Goal: Task Accomplishment & Management: Use online tool/utility

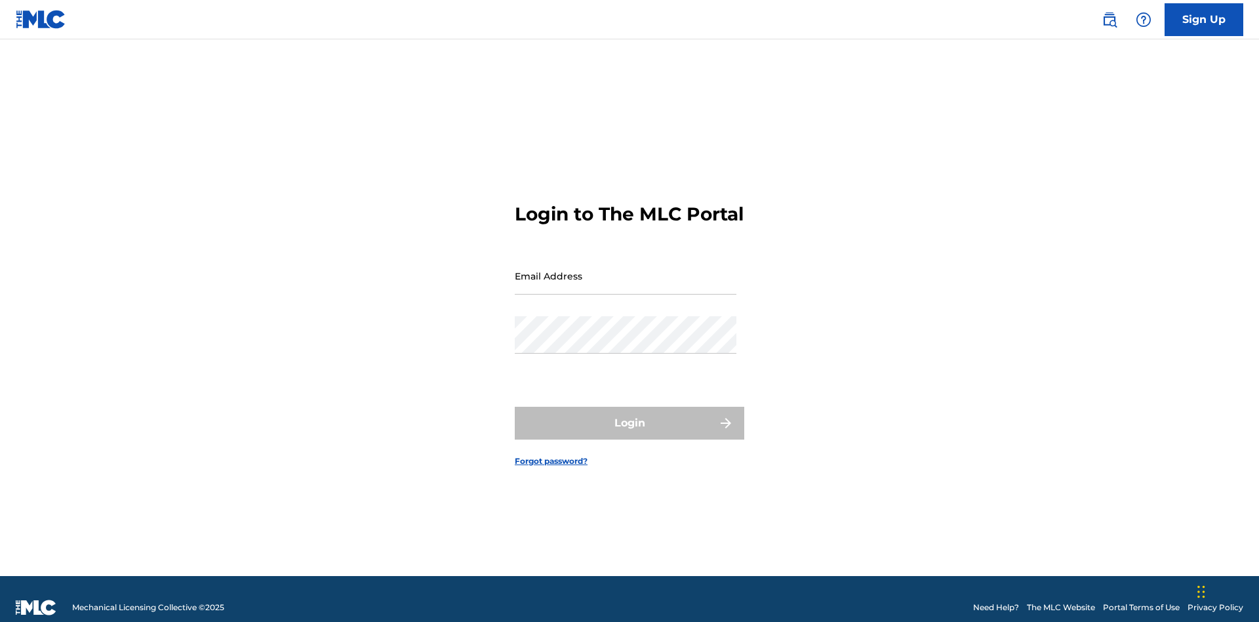
scroll to position [17, 0]
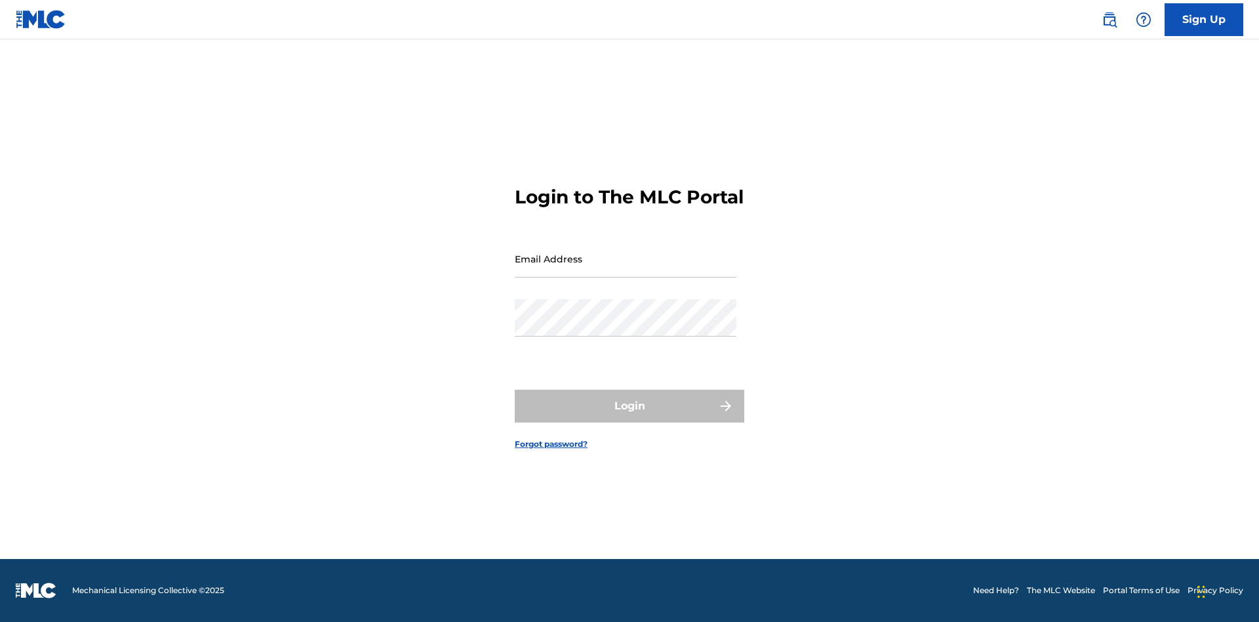
click at [626, 270] on input "Email Address" at bounding box center [626, 258] width 222 height 37
type input "Duke.McTesterson@gmail.com"
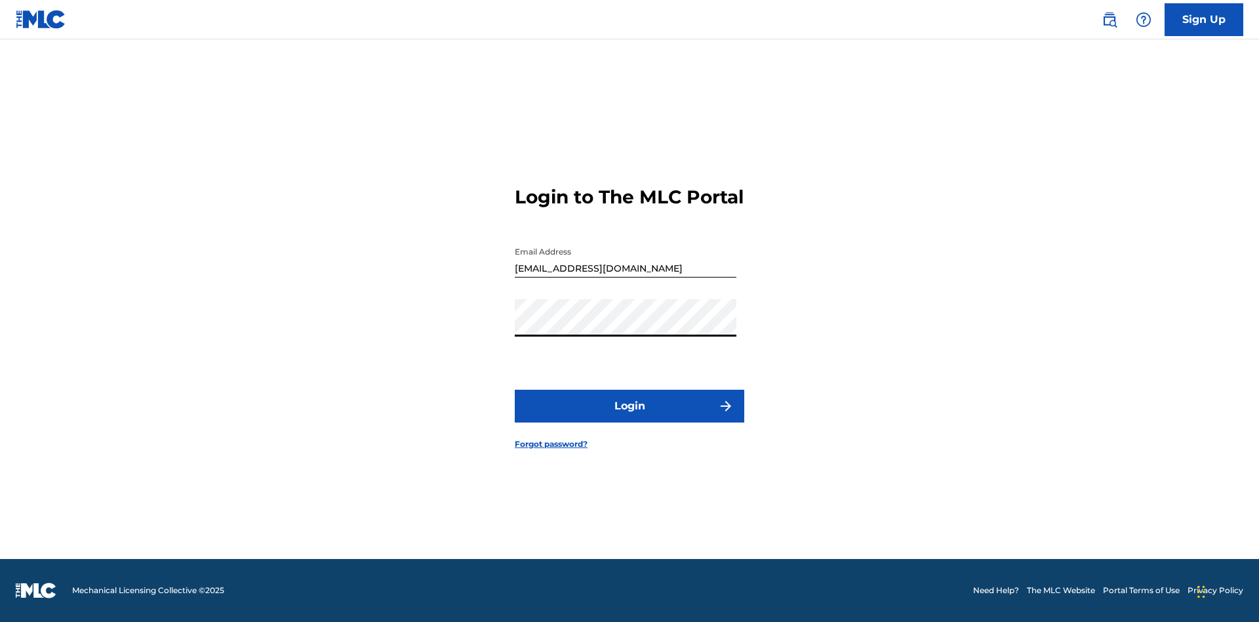
click at [630, 417] on button "Login" at bounding box center [630, 406] width 230 height 33
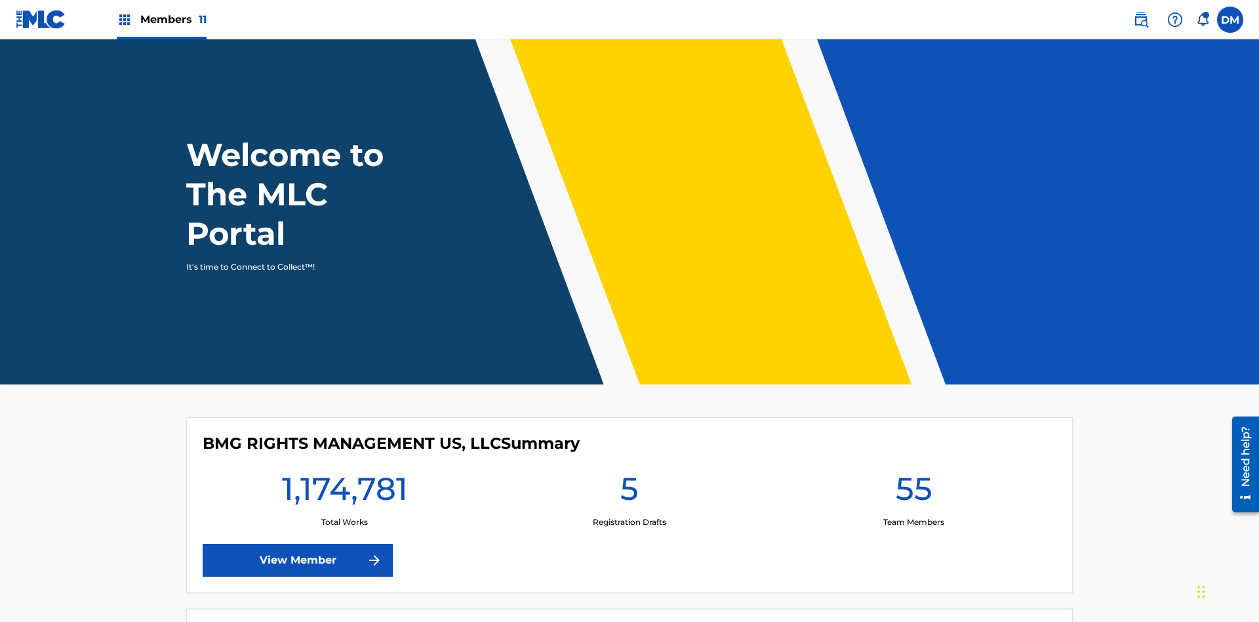
scroll to position [56, 0]
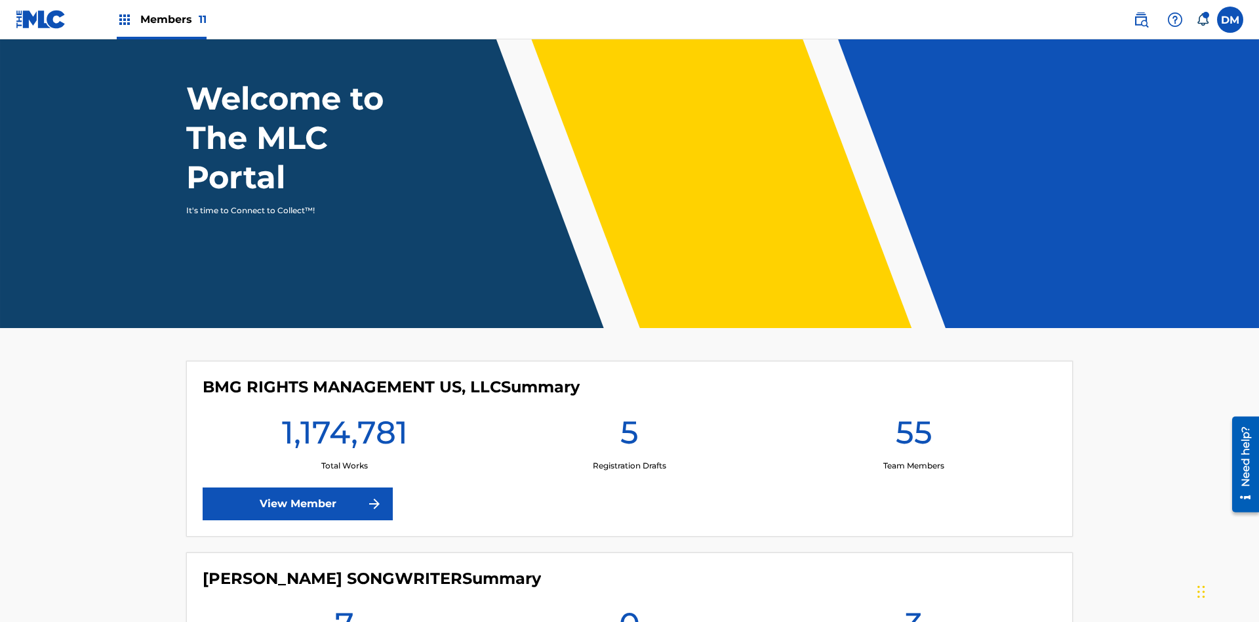
click at [161, 19] on span "Members 11" at bounding box center [173, 19] width 66 height 15
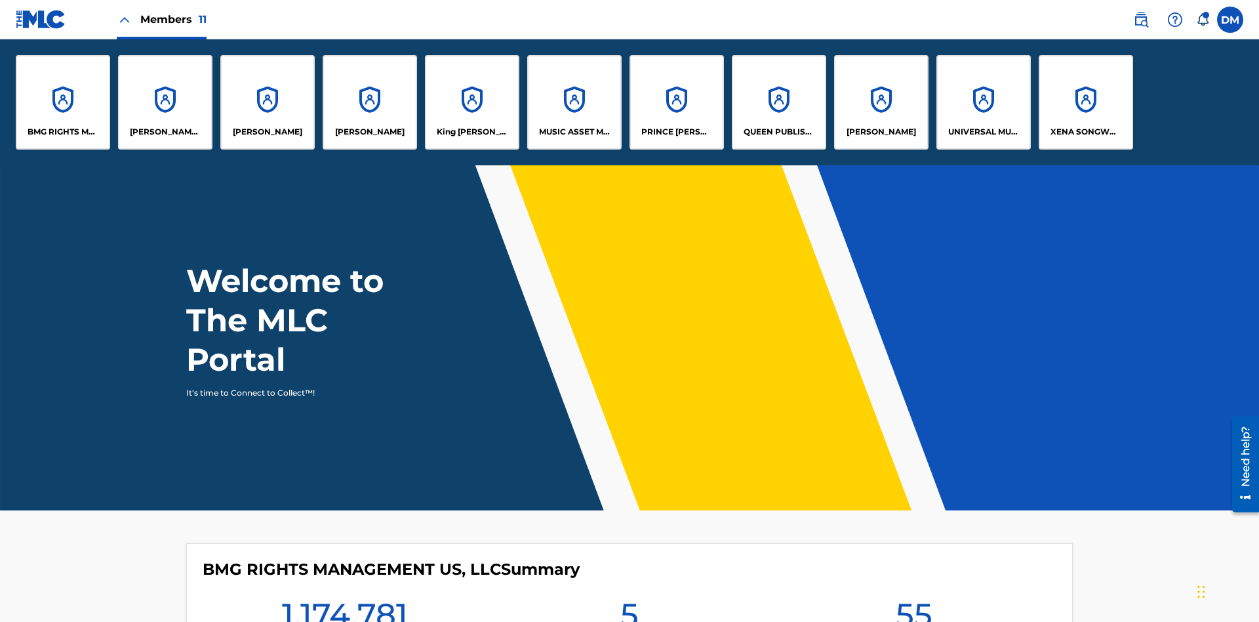
scroll to position [0, 0]
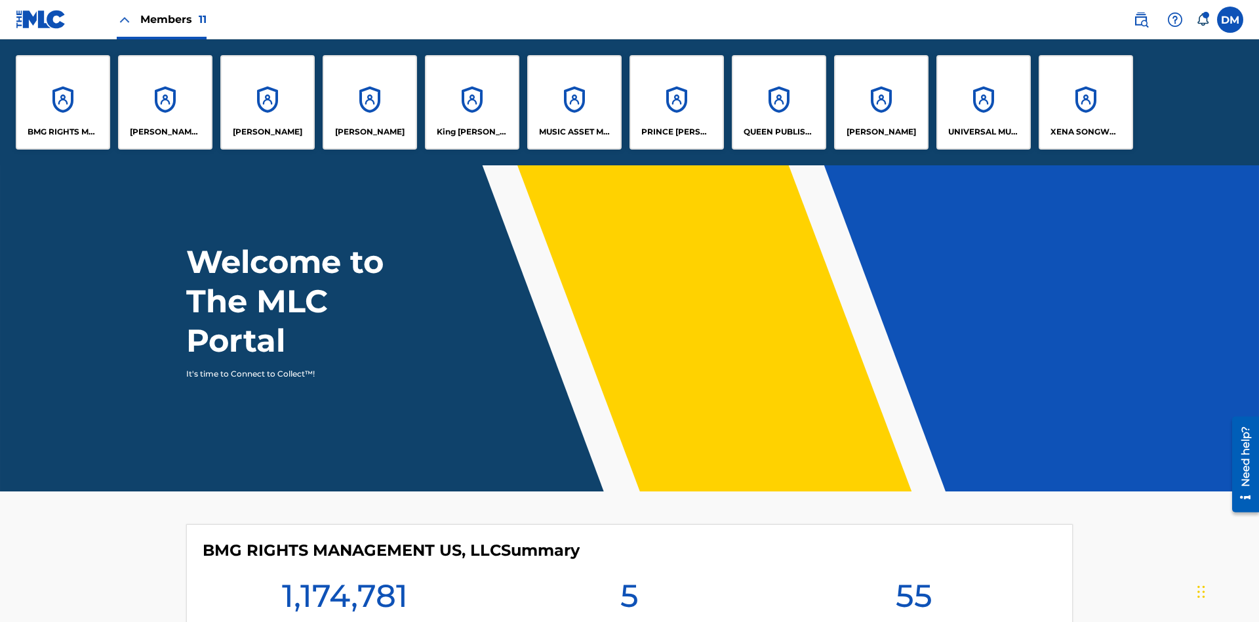
click at [472, 132] on p "King McTesterson" at bounding box center [472, 132] width 71 height 12
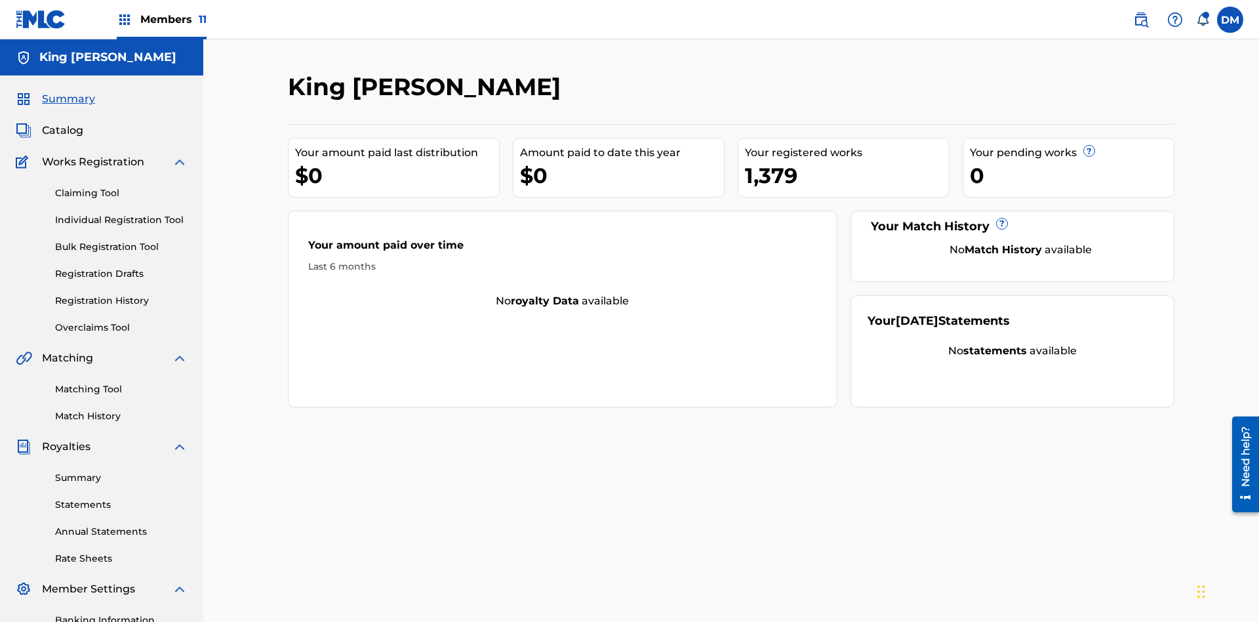
click at [121, 321] on link "Overclaims Tool" at bounding box center [121, 328] width 133 height 14
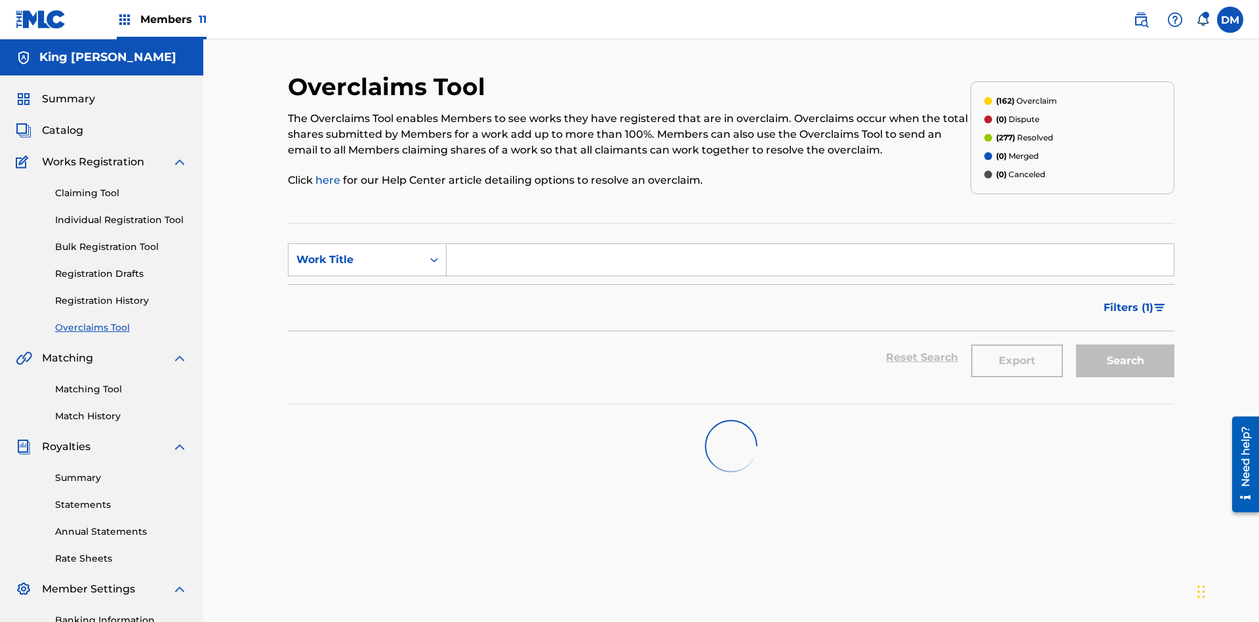
scroll to position [192, 0]
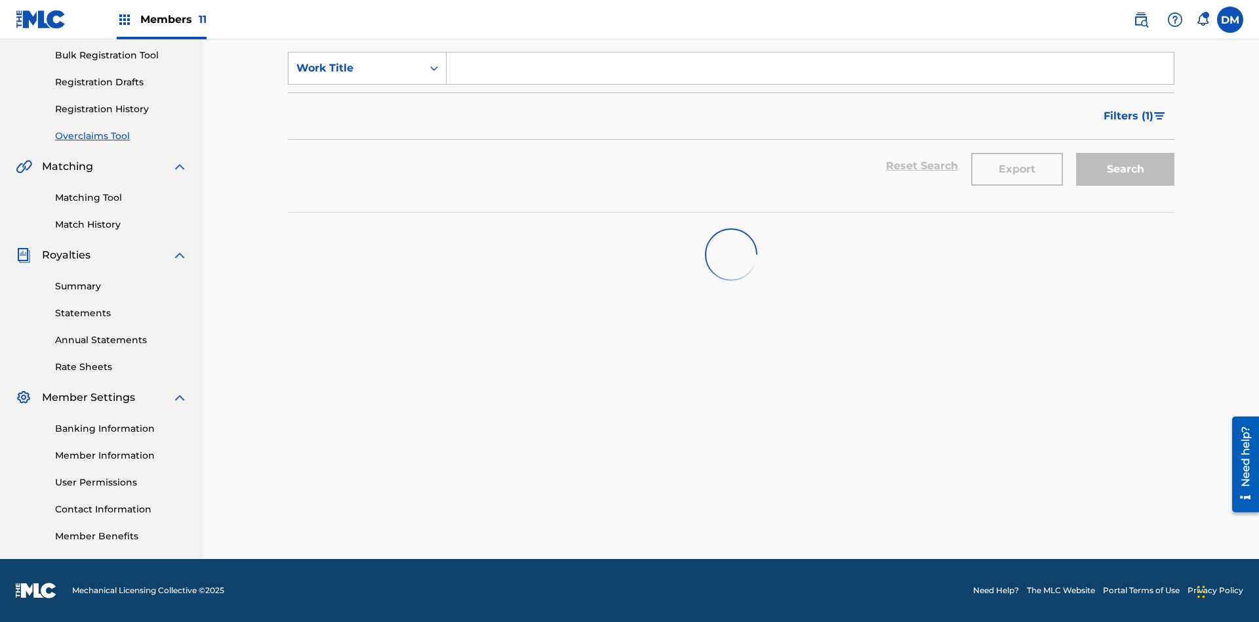
click at [1128, 116] on span "Filters ( 1 )" at bounding box center [1129, 116] width 50 height 16
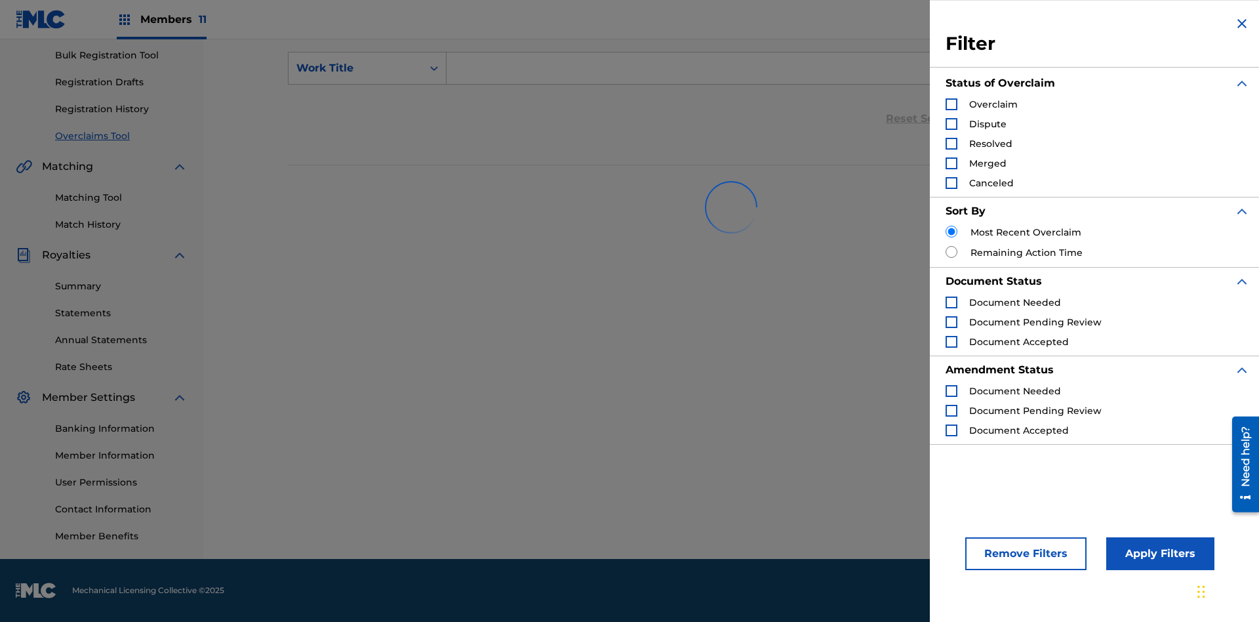
click at [952, 104] on div "Search Form" at bounding box center [952, 104] width 12 height 12
click at [1158, 554] on button "Apply Filters" at bounding box center [1161, 553] width 108 height 33
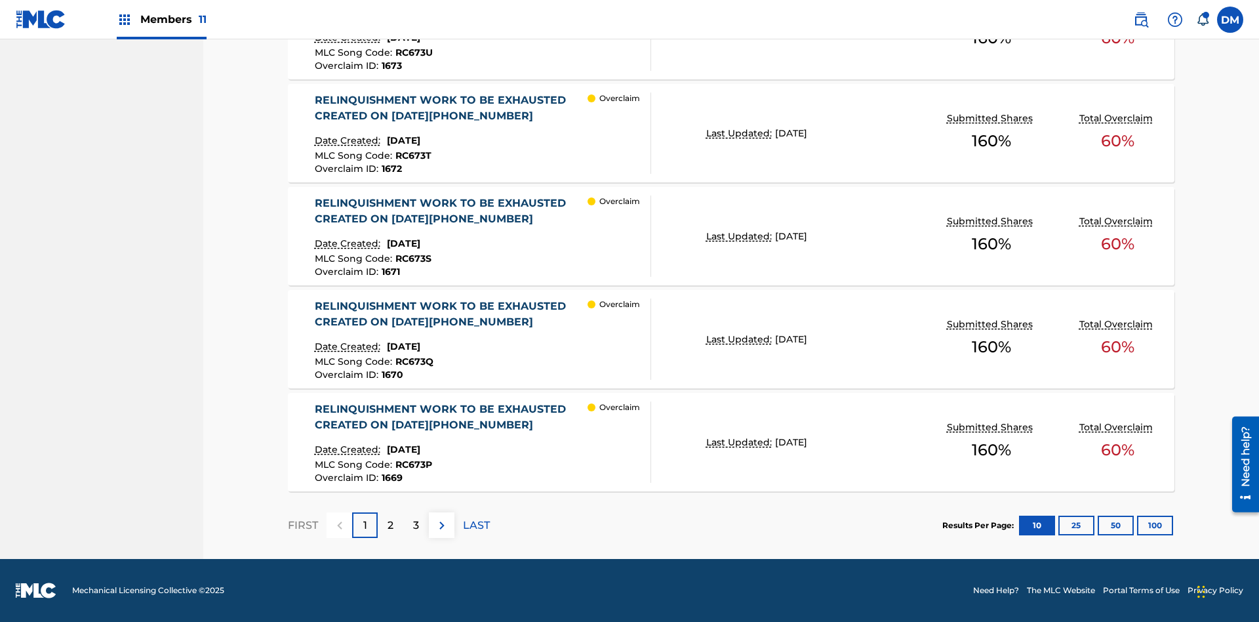
click at [1155, 525] on button "100" at bounding box center [1155, 526] width 36 height 20
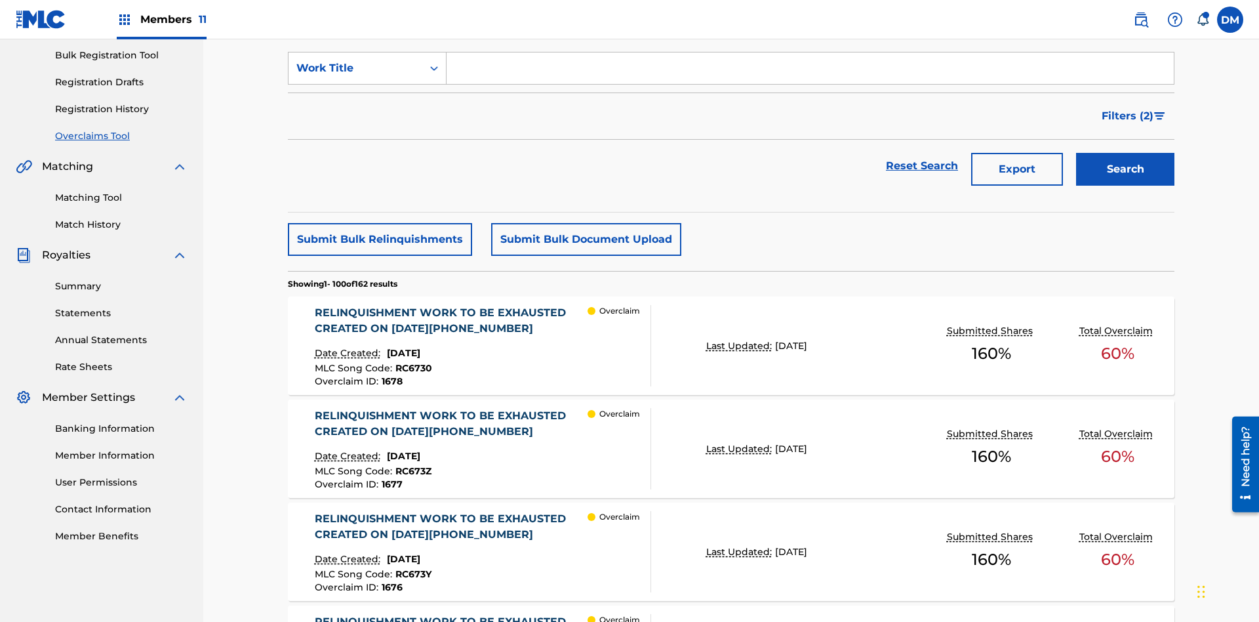
scroll to position [336, 0]
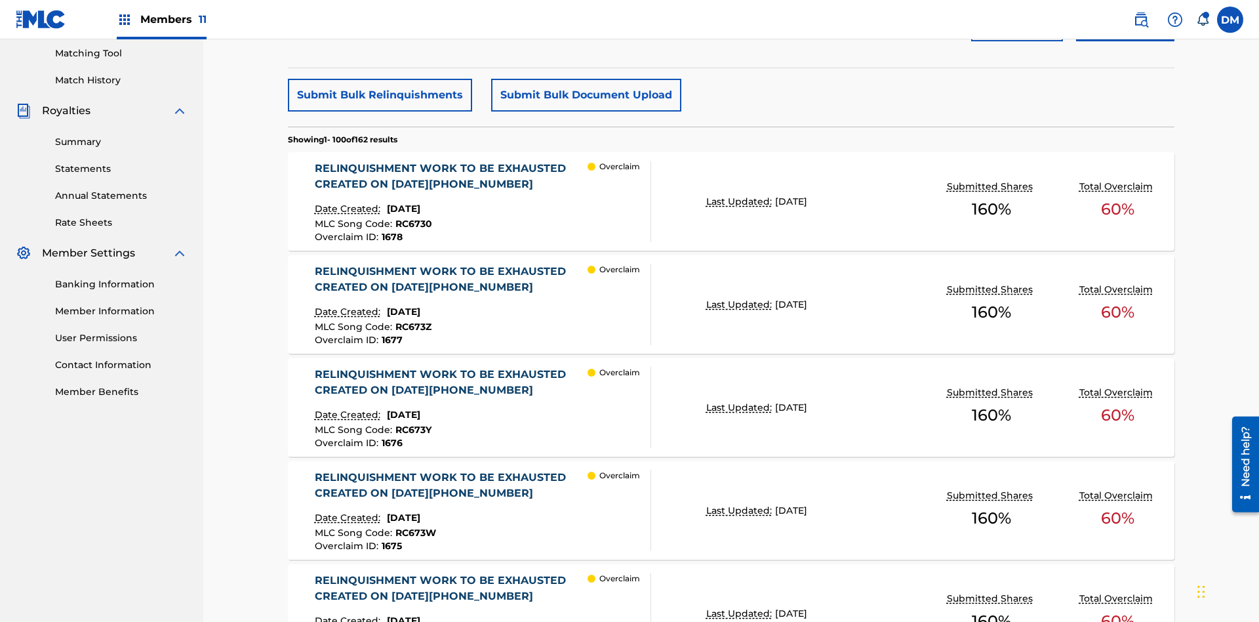
click at [379, 95] on button "Submit Bulk Relinquishments" at bounding box center [380, 95] width 184 height 33
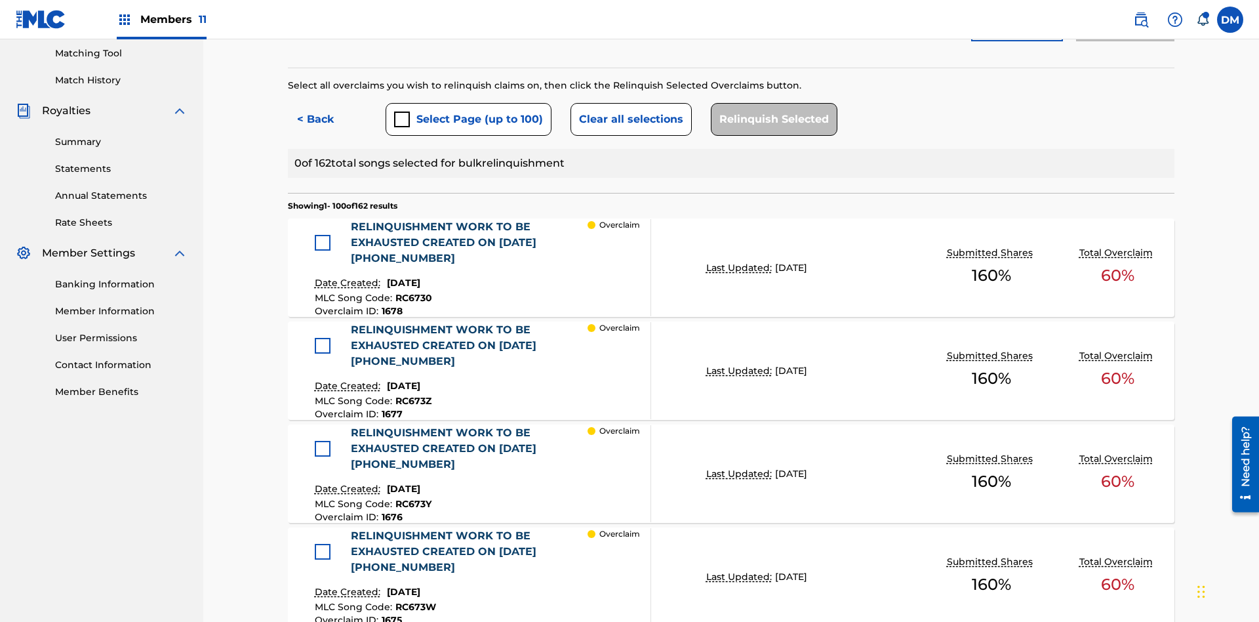
click at [468, 103] on button "Select Page (up to 100)" at bounding box center [469, 119] width 166 height 33
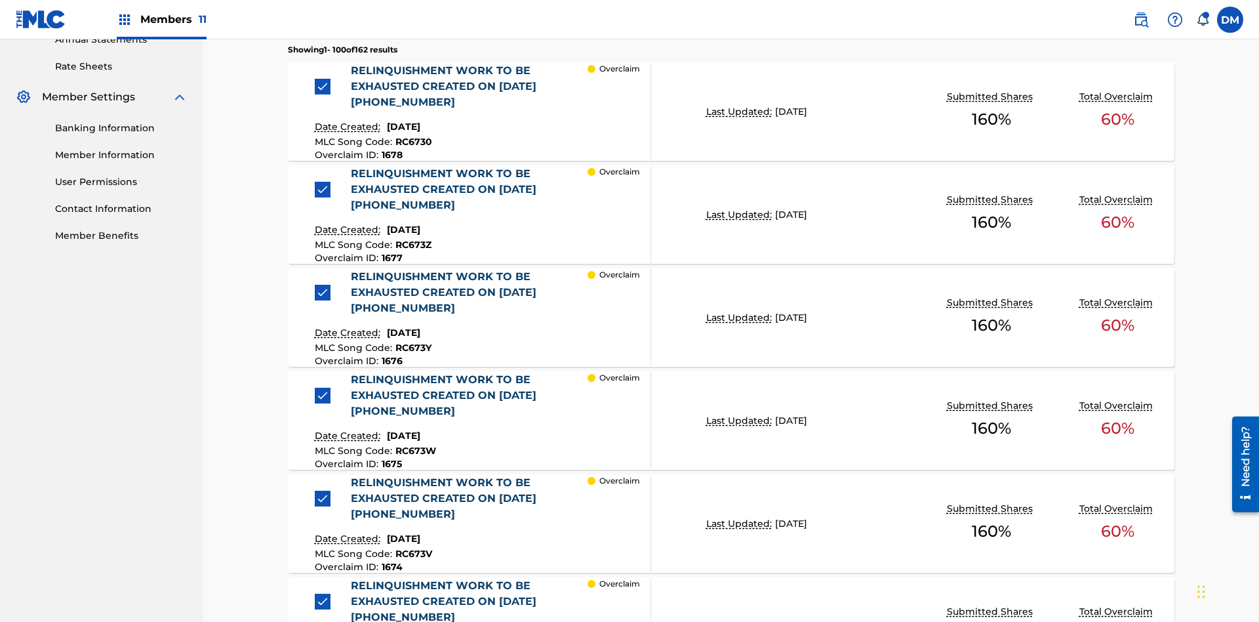
scroll to position [360, 0]
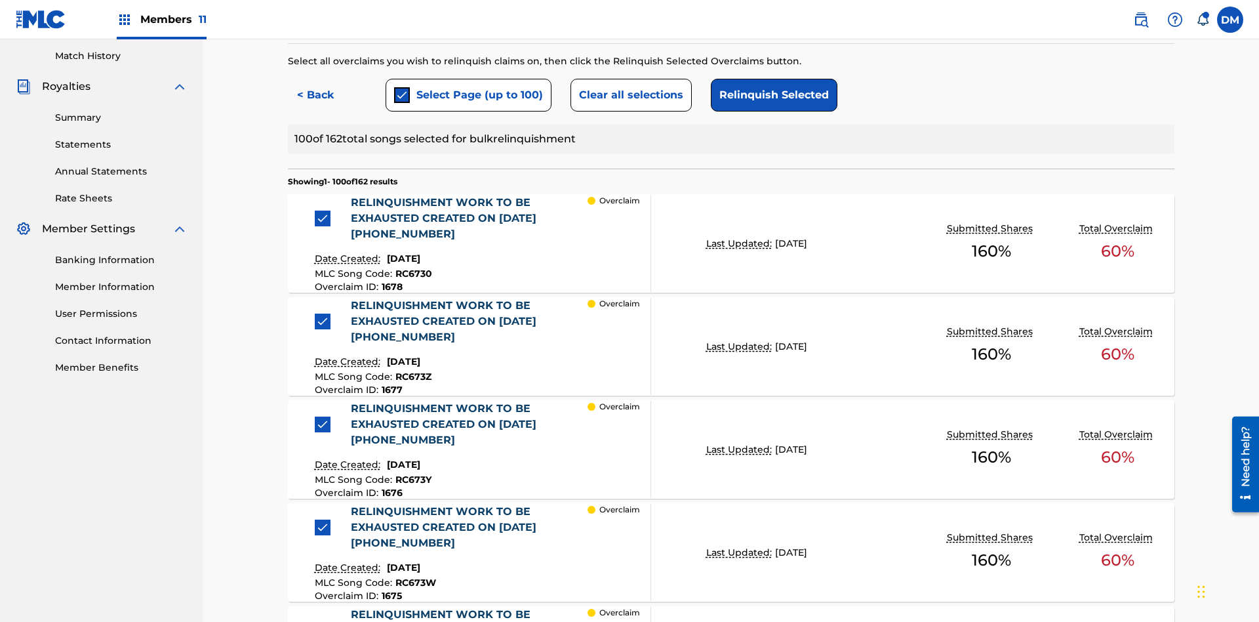
click at [629, 95] on button "Clear all selections" at bounding box center [631, 95] width 121 height 33
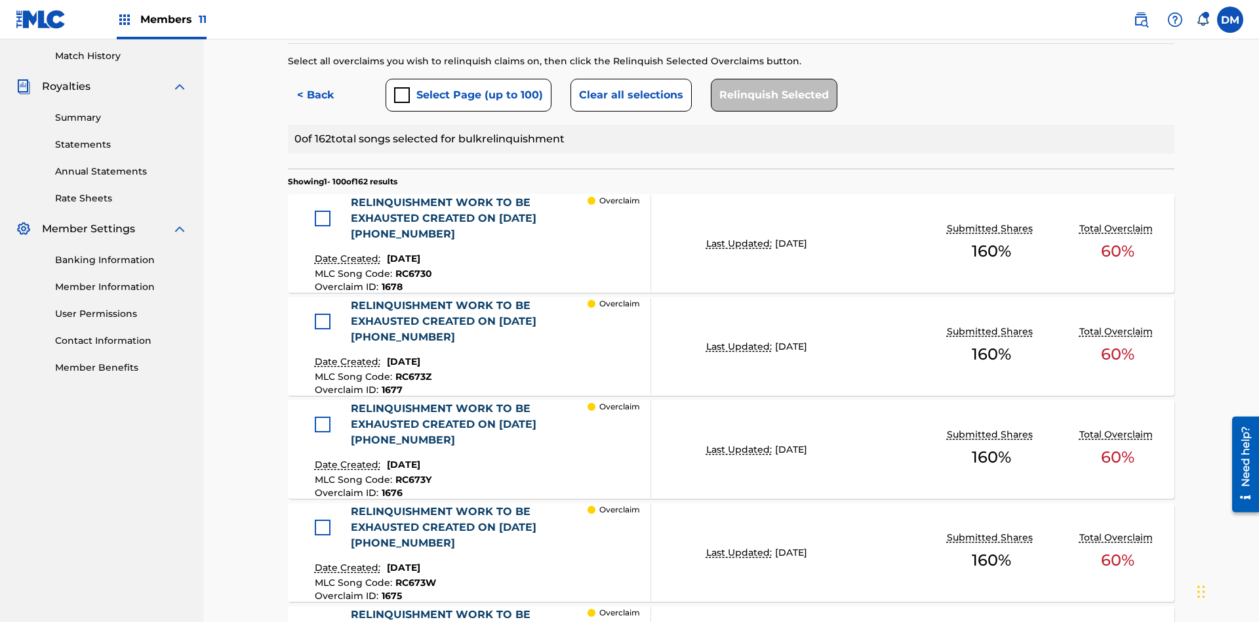
scroll to position [281, 0]
